Goal: Task Accomplishment & Management: Complete application form

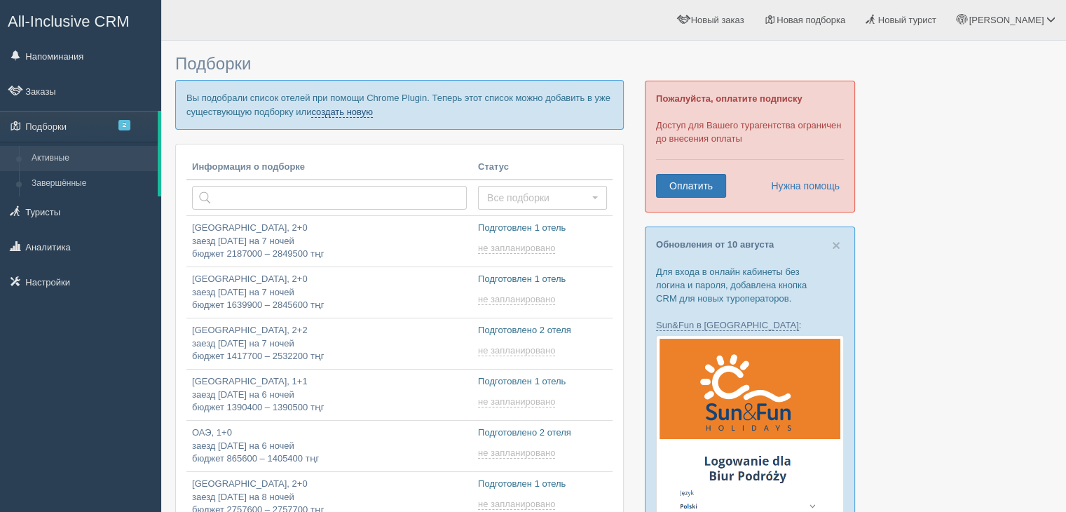
click at [350, 114] on link "создать новую" at bounding box center [342, 112] width 62 height 11
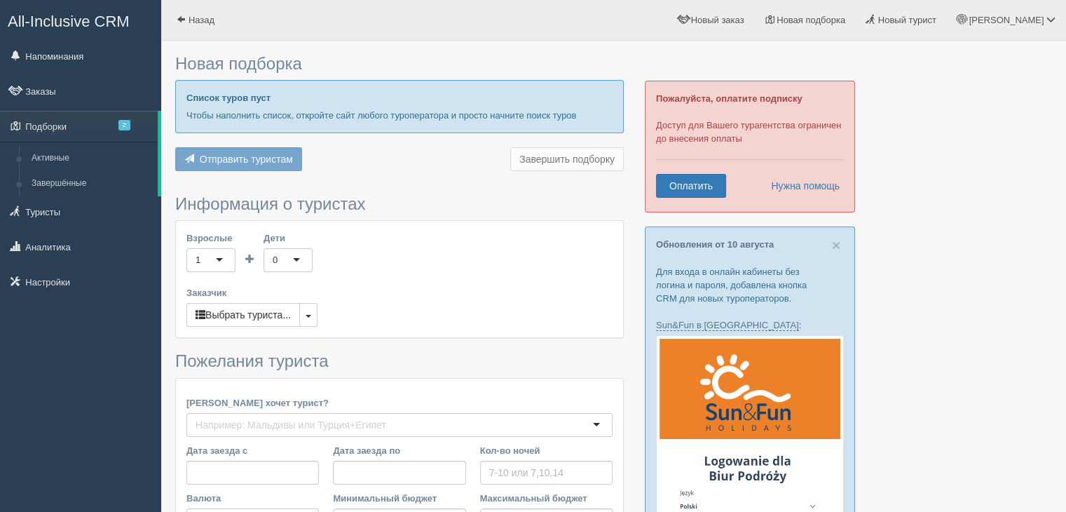
type input "7"
type input "1477100"
type input "1966300"
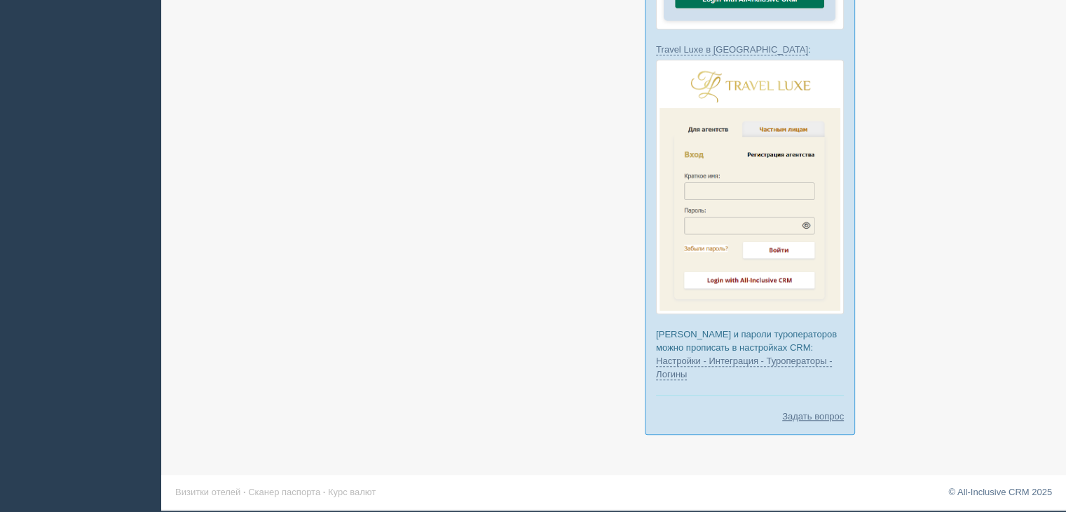
scroll to position [301, 0]
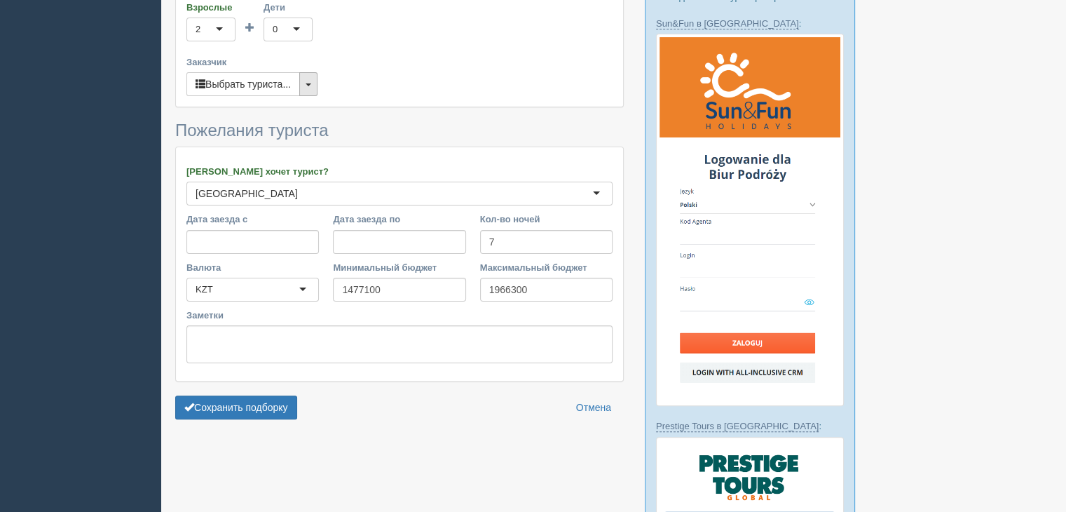
click at [303, 83] on button "button" at bounding box center [308, 84] width 18 height 24
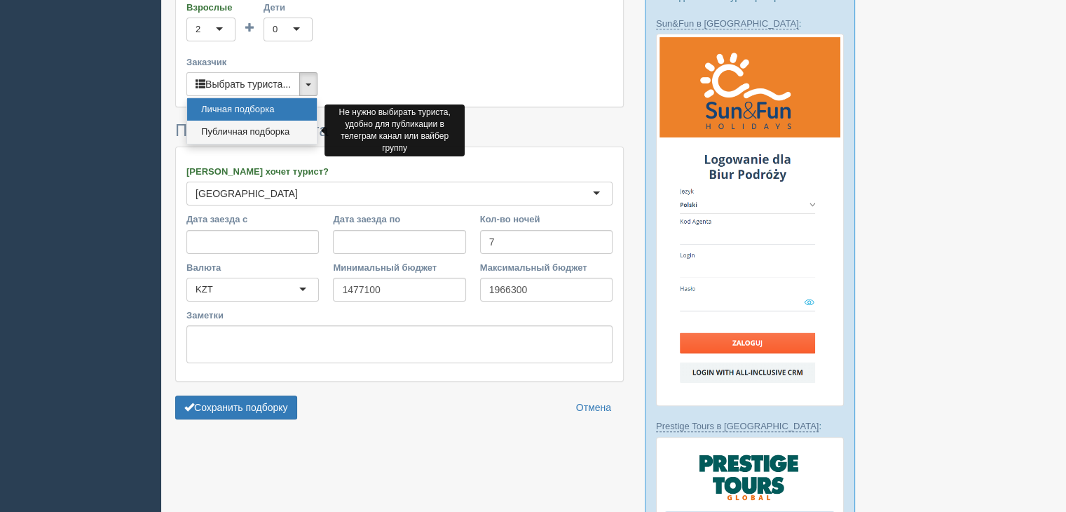
click at [251, 130] on link "Публичная подборка" at bounding box center [252, 132] width 130 height 23
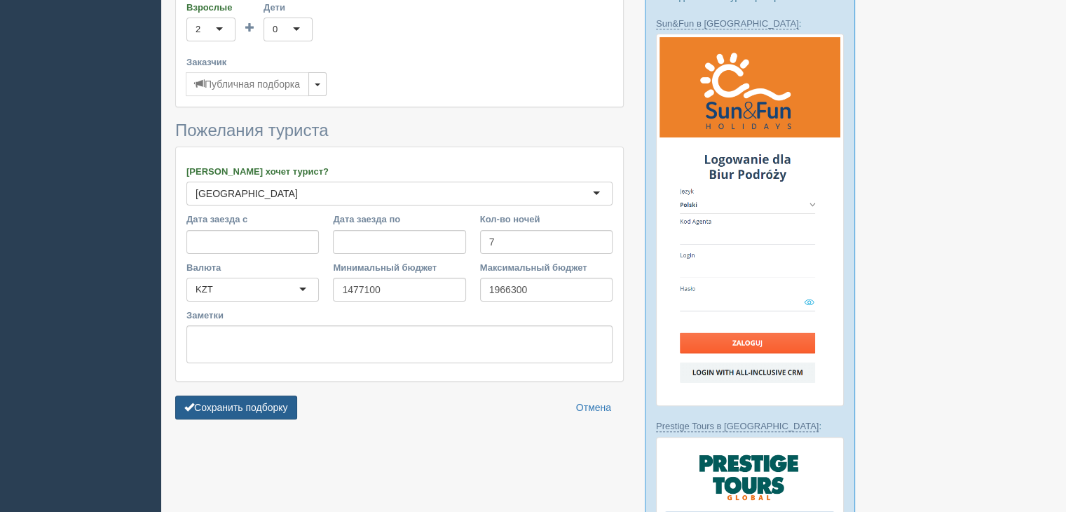
click at [233, 413] on button "Сохранить подборку" at bounding box center [236, 407] width 122 height 24
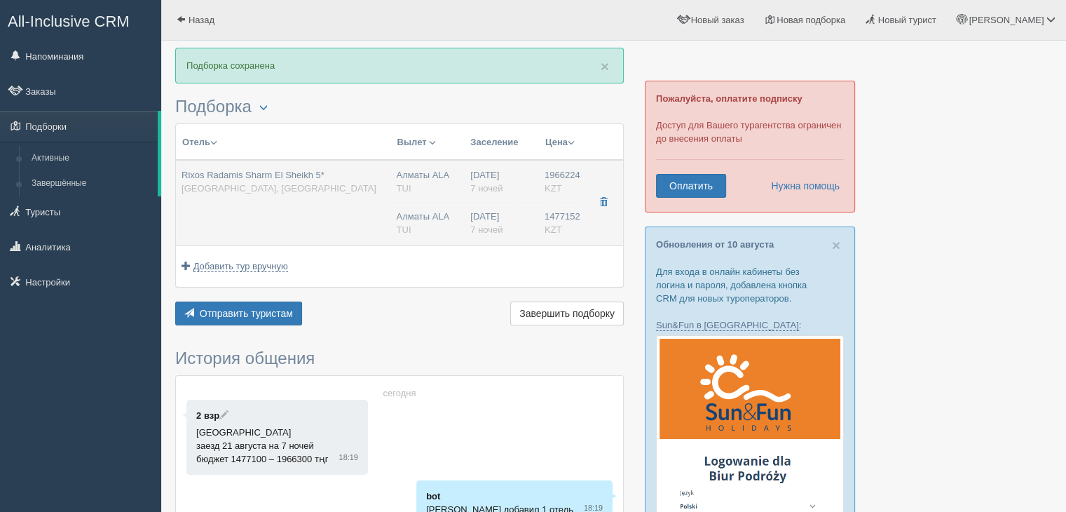
click at [354, 184] on div "Rixos Radamis Sharm El Sheikh 5* [GEOGRAPHIC_DATA], [GEOGRAPHIC_DATA]" at bounding box center [284, 182] width 204 height 26
type input "Rixos Radamis Sharm El Sheikh 5*"
type input "[GEOGRAPHIC_DATA]"
type input "Шарм-эль-Шейх"
type input "1966224.00"
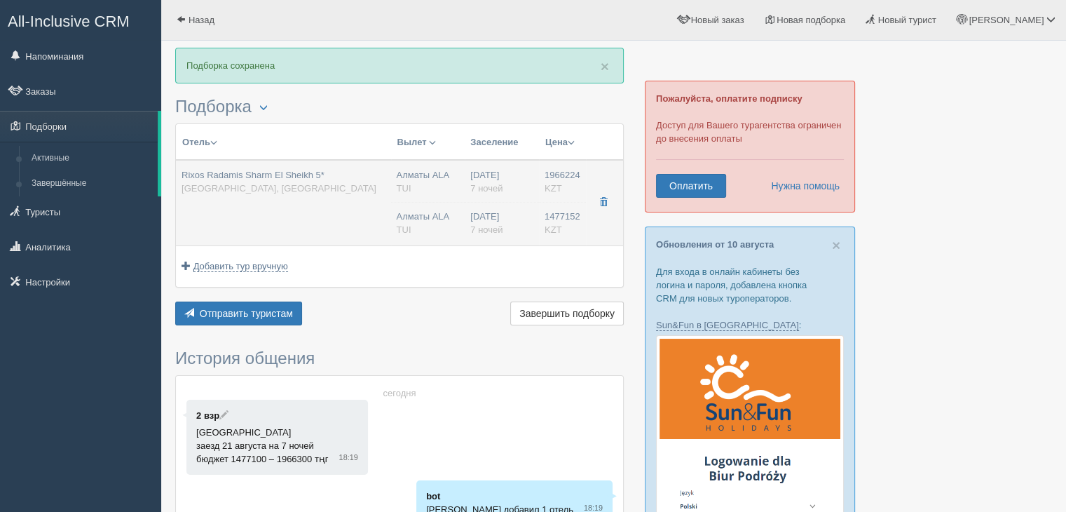
type input "Алматы ALA"
type input "Шарм-эль-Шейх SSH"
type input "12:55"
type input "17:00"
type input "Air Astana"
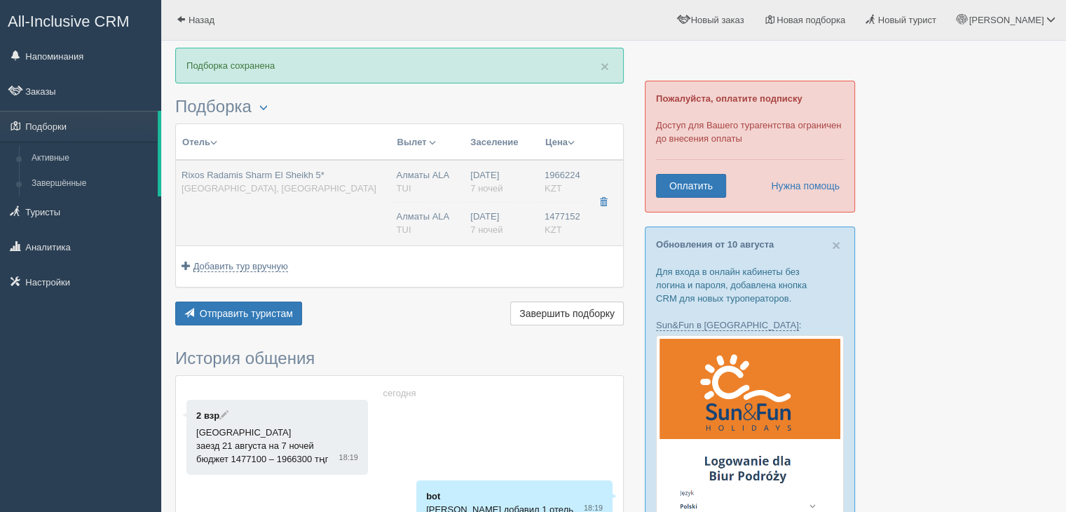
type input "18:00"
type input "01:55"
type input "7"
type input "SUPERIOR ROOM BLUE PLANET"
type input "Ultra All Inclusive"
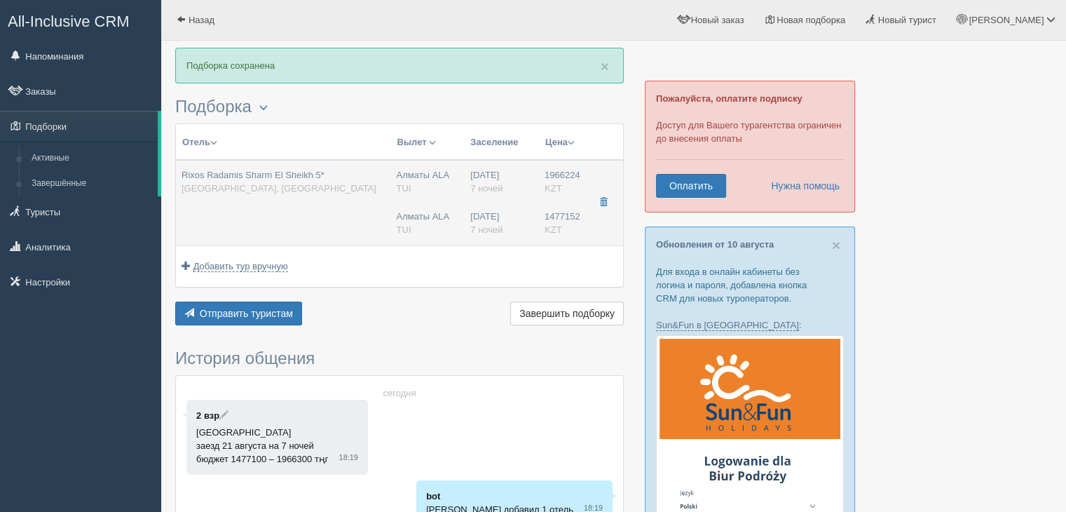
type input "TUI"
type input "[URL][DOMAIN_NAME]"
type input "1477152.00"
type input "Алматы ALA"
type input "Шарм-эль-Шейх SSH"
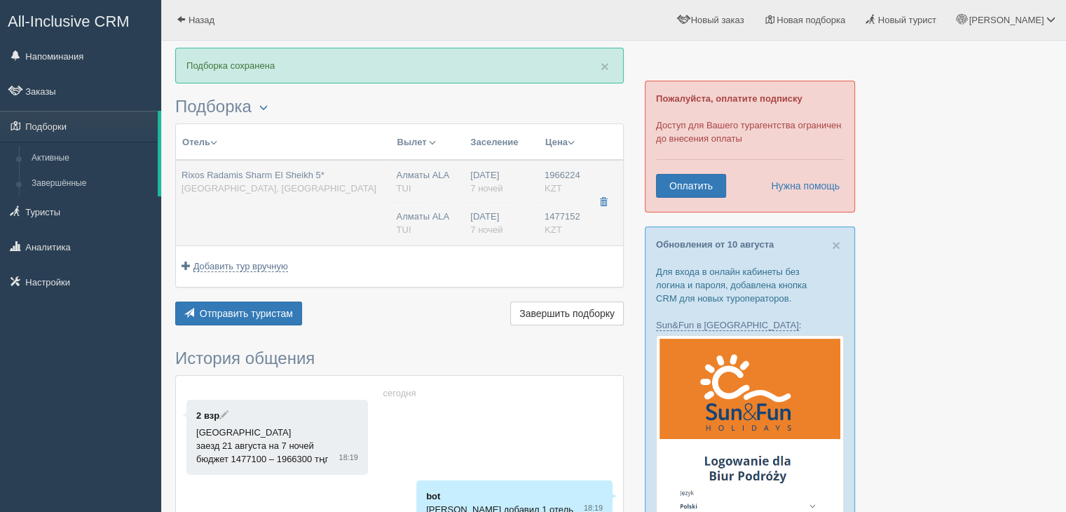
type input "12:55"
type input "17:00"
type input "Air Astana"
type input "18:00"
type input "01:55"
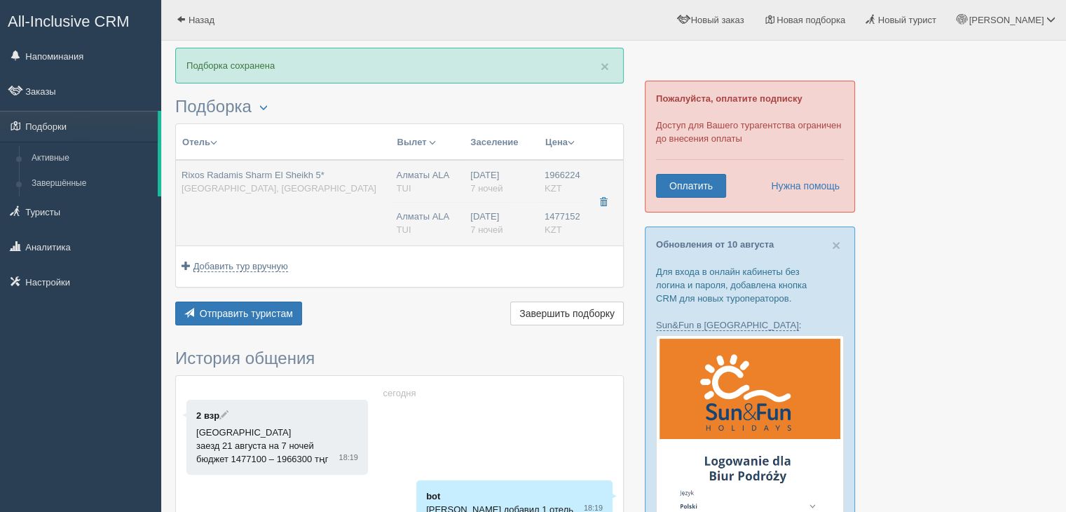
type input "7"
type input "SUPERIOR ROOM BLUE PLANET"
type input "Ultra All Inclusive"
type input "TUI"
type input "[URL][DOMAIN_NAME]"
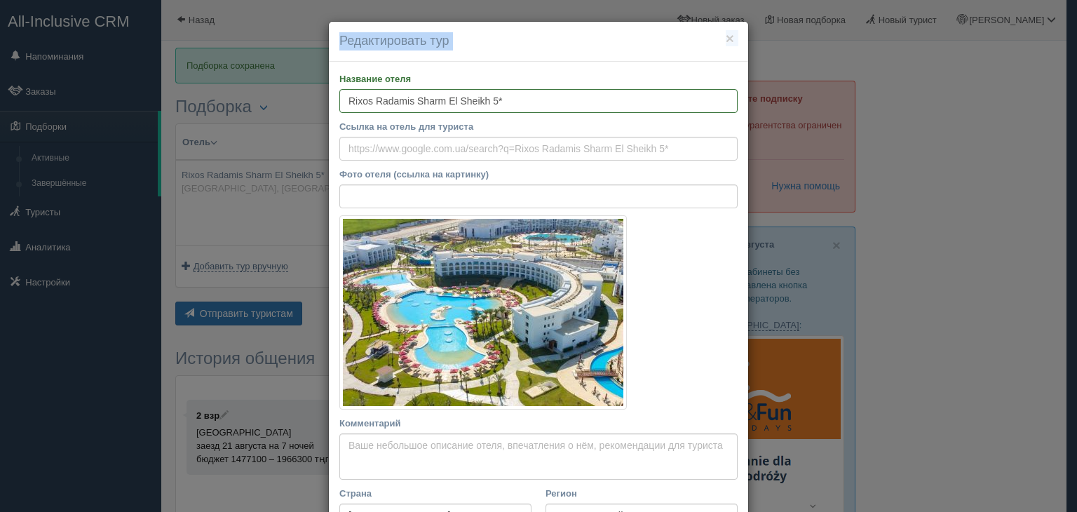
scroll to position [672, 0]
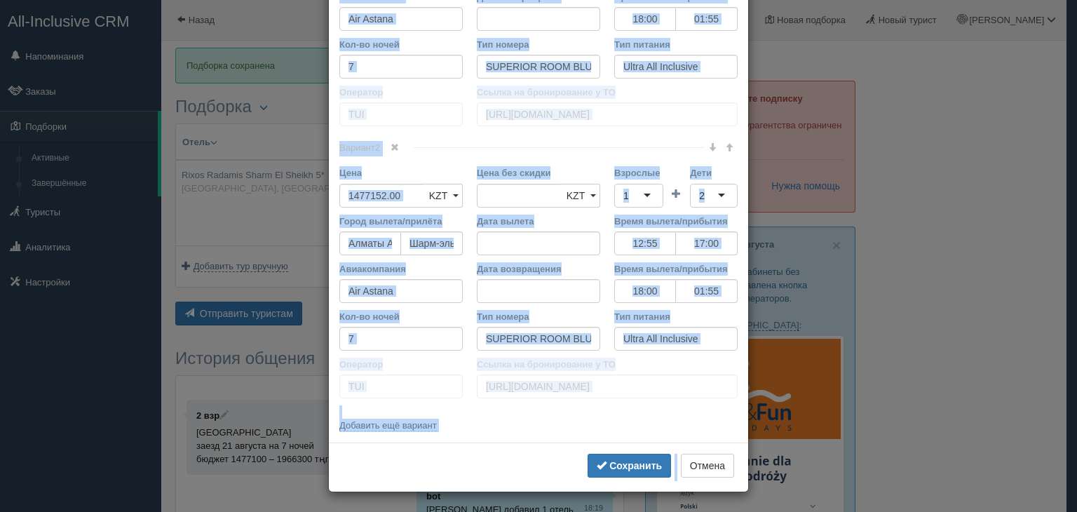
drag, startPoint x: 331, startPoint y: 76, endPoint x: 748, endPoint y: 442, distance: 554.4
click at [748, 442] on div "× Редактировать тур Название отеля Rixos Radamis Sharm El Sheikh 5* Ссылка на о…" at bounding box center [538, 256] width 1077 height 512
copy body "Loremips dolor Sitame co adipi eli seddoei Temp incid (utlabo et dolorema) Al e…"
